Goal: Find specific page/section: Find specific page/section

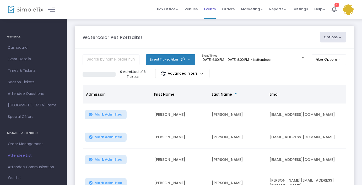
click at [211, 6] on span "Events" at bounding box center [210, 8] width 12 height 13
